Goal: Information Seeking & Learning: Find specific fact

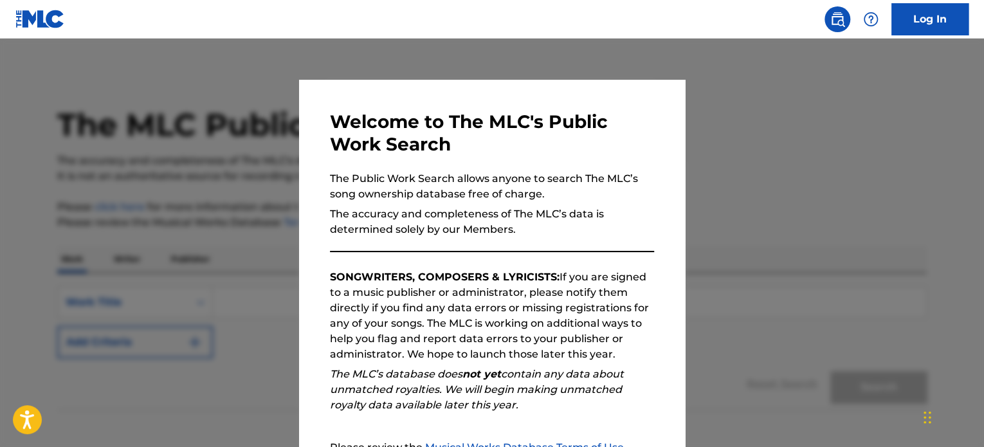
scroll to position [141, 0]
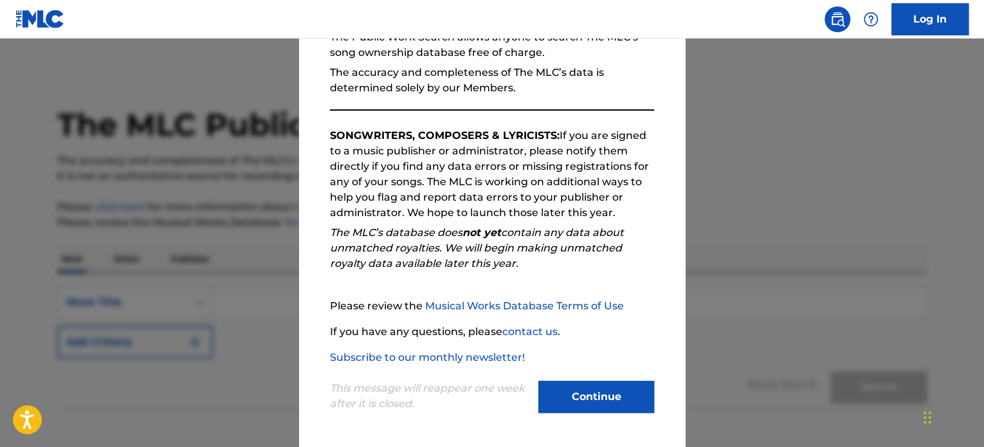
click at [594, 393] on button "Continue" at bounding box center [596, 397] width 116 height 32
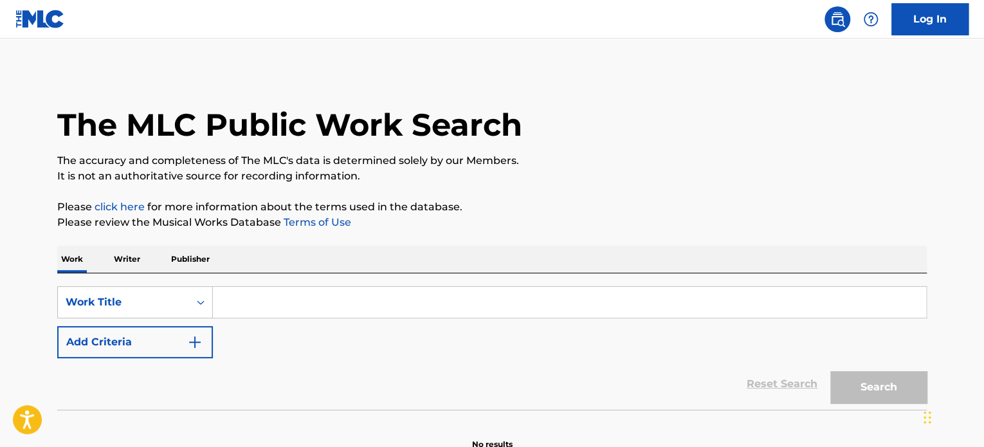
click at [206, 347] on button "Add Criteria" at bounding box center [135, 342] width 156 height 32
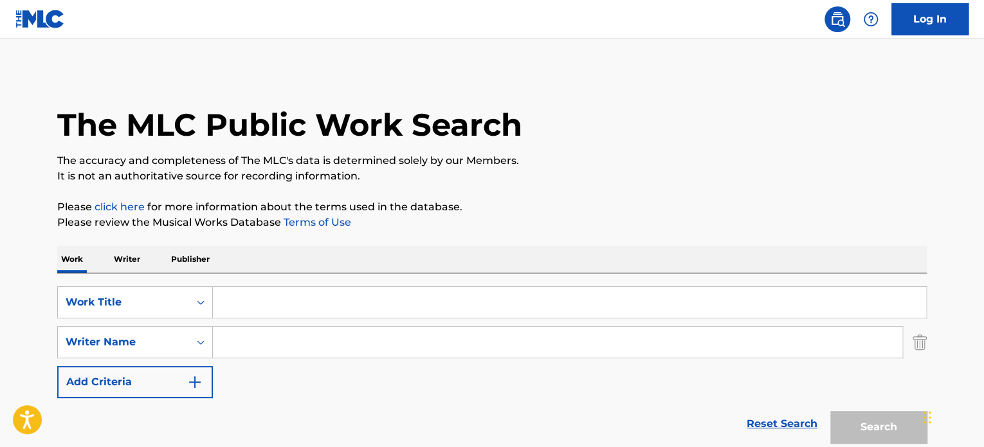
click at [278, 338] on input "Search Form" at bounding box center [557, 342] width 689 height 31
paste input "[PERSON_NAME]"
type input "[PERSON_NAME]"
click at [286, 302] on input "Search Form" at bounding box center [569, 302] width 713 height 31
paste input "The SpongeBob Movie: Sponge Out of Water"
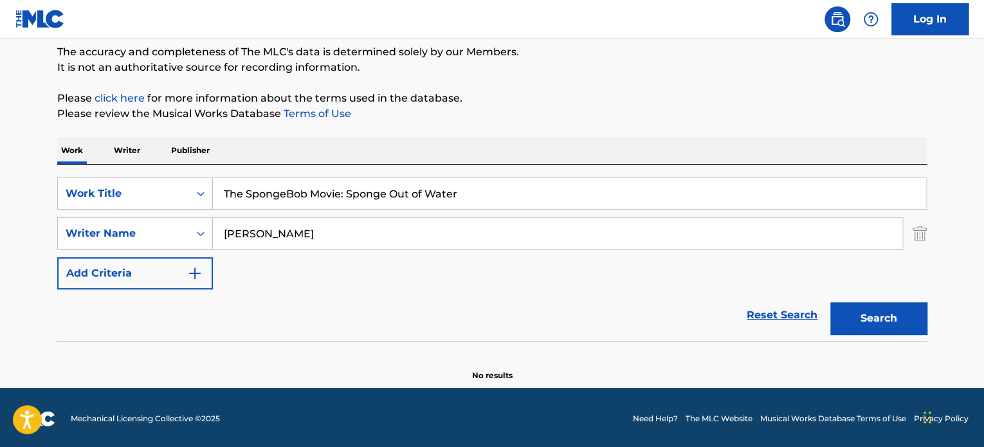
scroll to position [111, 0]
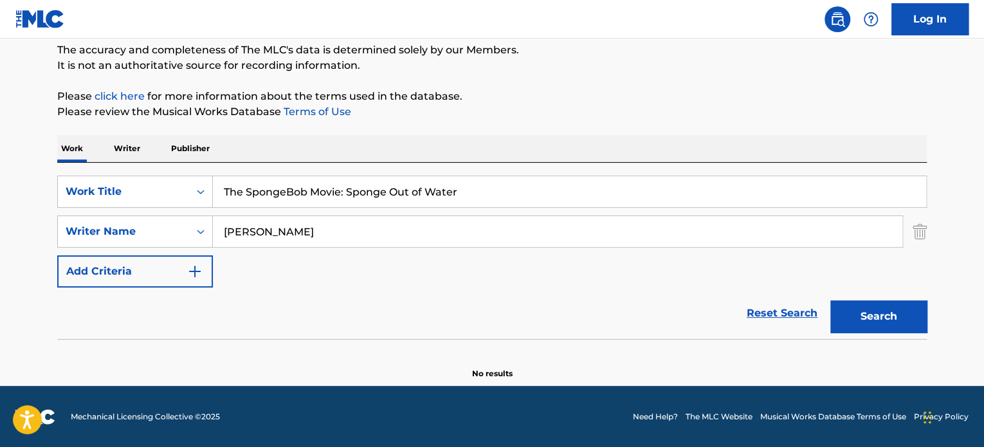
type input "The SpongeBob Movie: Sponge Out of Water"
click at [914, 316] on button "Search" at bounding box center [878, 316] width 96 height 32
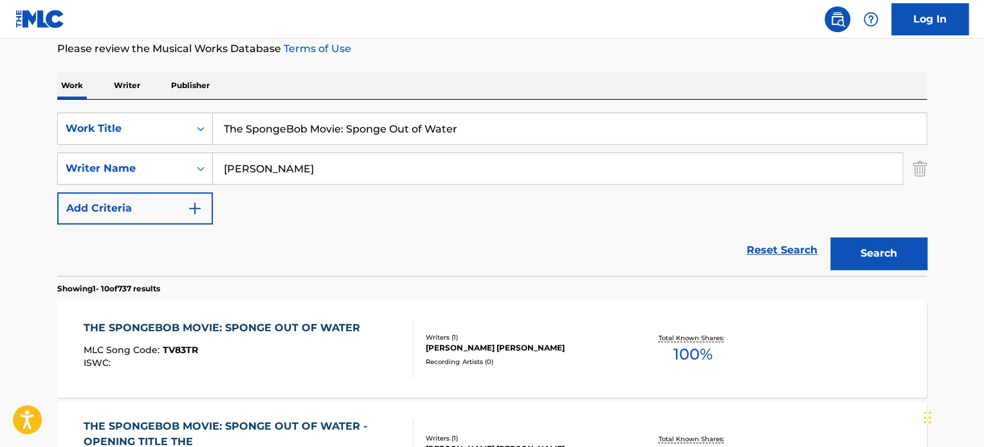
scroll to position [175, 0]
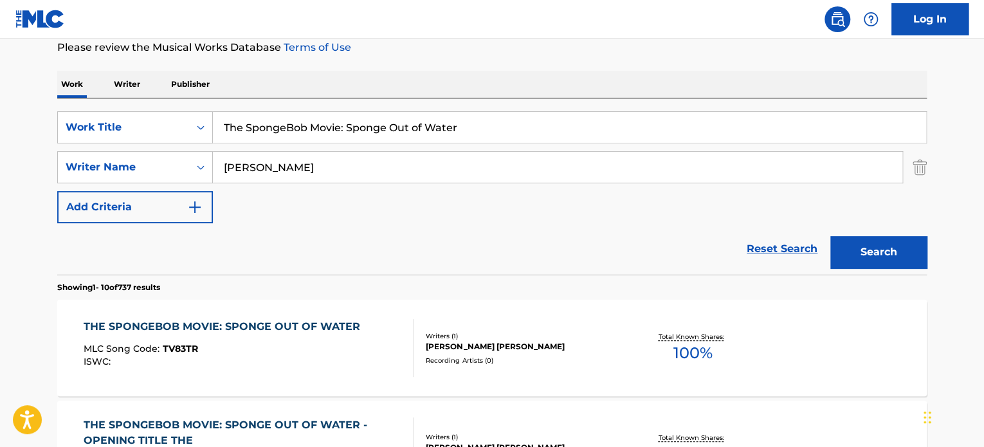
click at [362, 354] on div "THE SPONGEBOB MOVIE: SPONGE OUT OF WATER MLC Song Code : TV83TR ISWC :" at bounding box center [249, 348] width 331 height 58
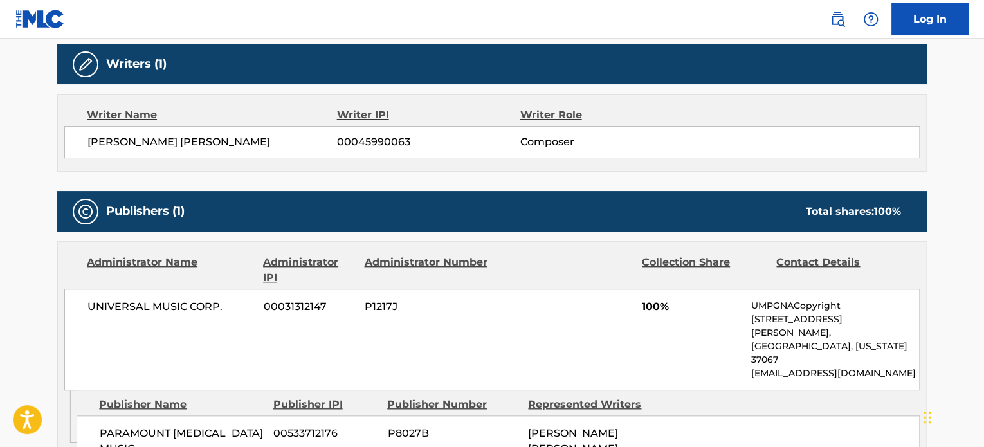
scroll to position [450, 0]
